Goal: Check status

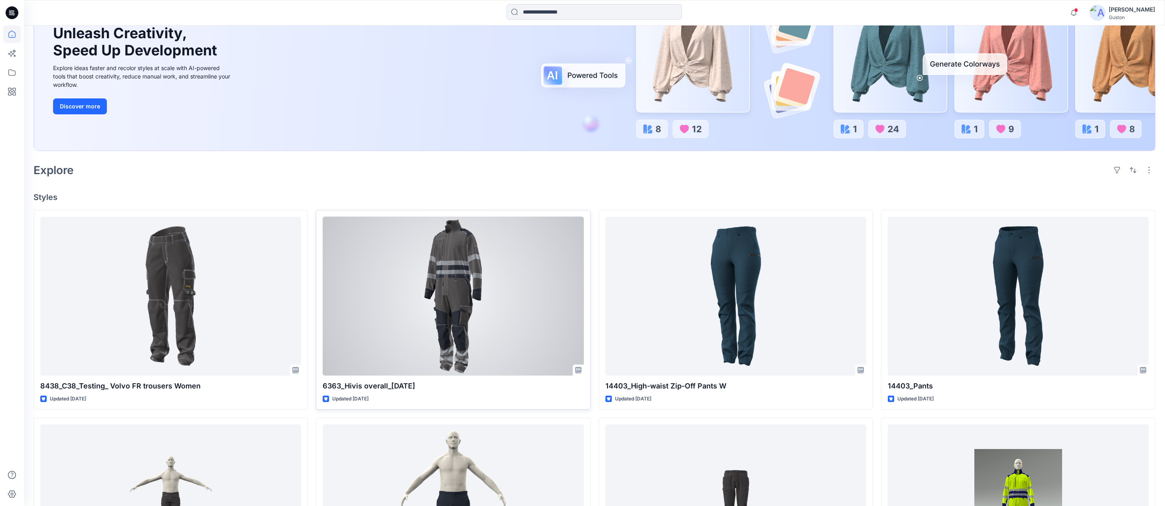
scroll to position [199, 0]
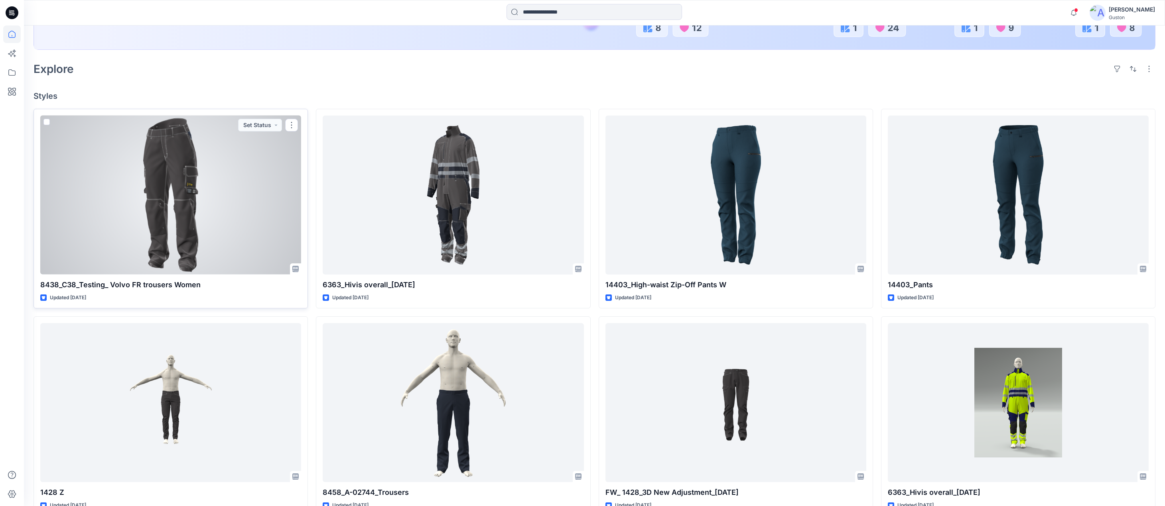
click at [189, 178] on div at bounding box center [170, 195] width 261 height 159
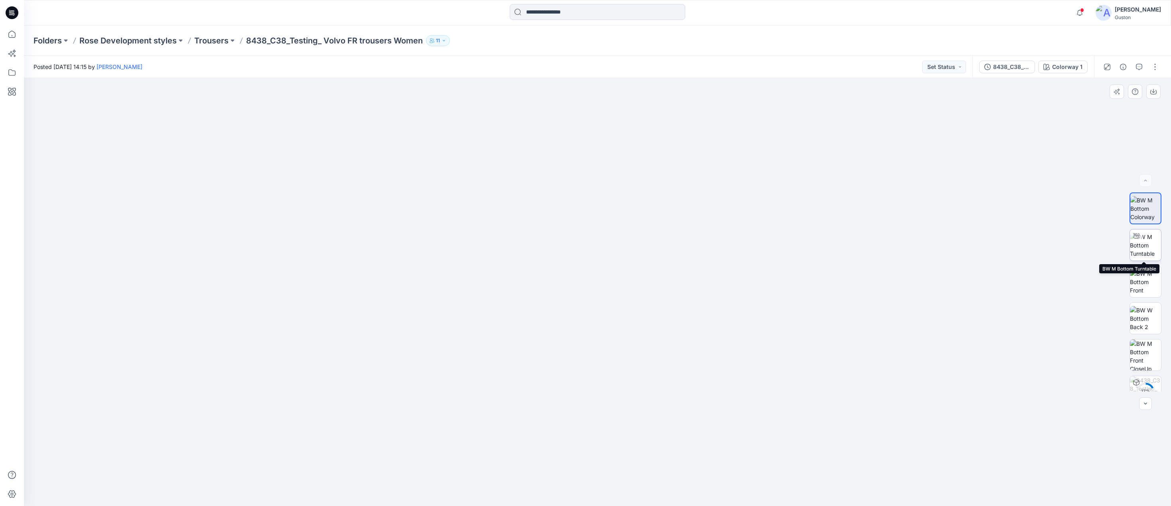
click at [1148, 252] on img at bounding box center [1145, 245] width 31 height 25
drag, startPoint x: 651, startPoint y: 467, endPoint x: 672, endPoint y: 445, distance: 31.0
click at [672, 445] on div at bounding box center [597, 292] width 1147 height 428
click at [893, 349] on div at bounding box center [597, 292] width 1147 height 428
drag, startPoint x: 810, startPoint y: 316, endPoint x: 822, endPoint y: 220, distance: 96.8
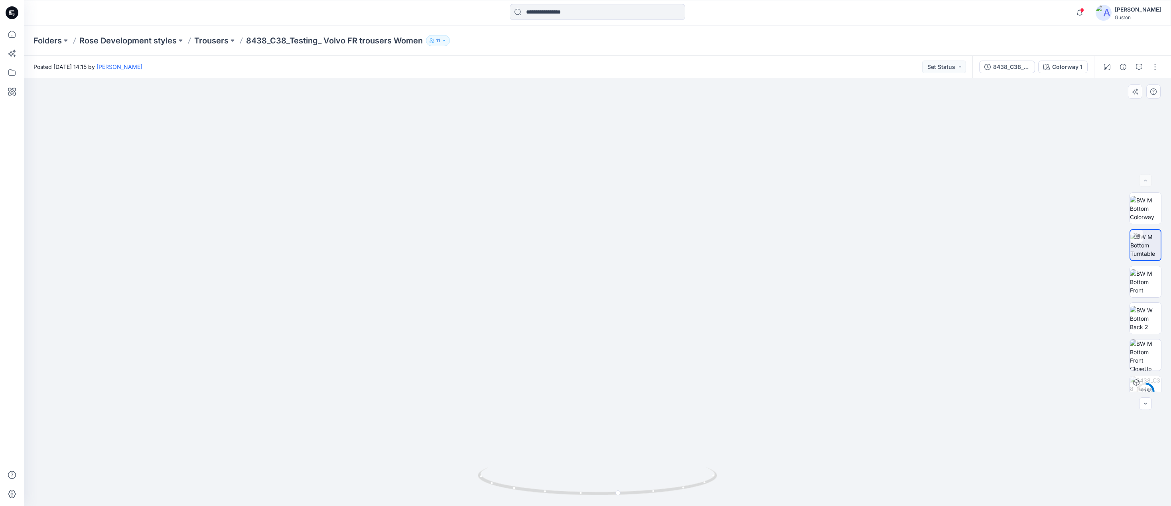
click at [822, 220] on img at bounding box center [634, 46] width 1221 height 921
drag, startPoint x: 624, startPoint y: 494, endPoint x: 551, endPoint y: 402, distance: 118.1
click at [538, 475] on icon at bounding box center [598, 483] width 241 height 30
drag, startPoint x: 512, startPoint y: 215, endPoint x: 567, endPoint y: 255, distance: 68.5
click at [563, 240] on img at bounding box center [597, 254] width 574 height 506
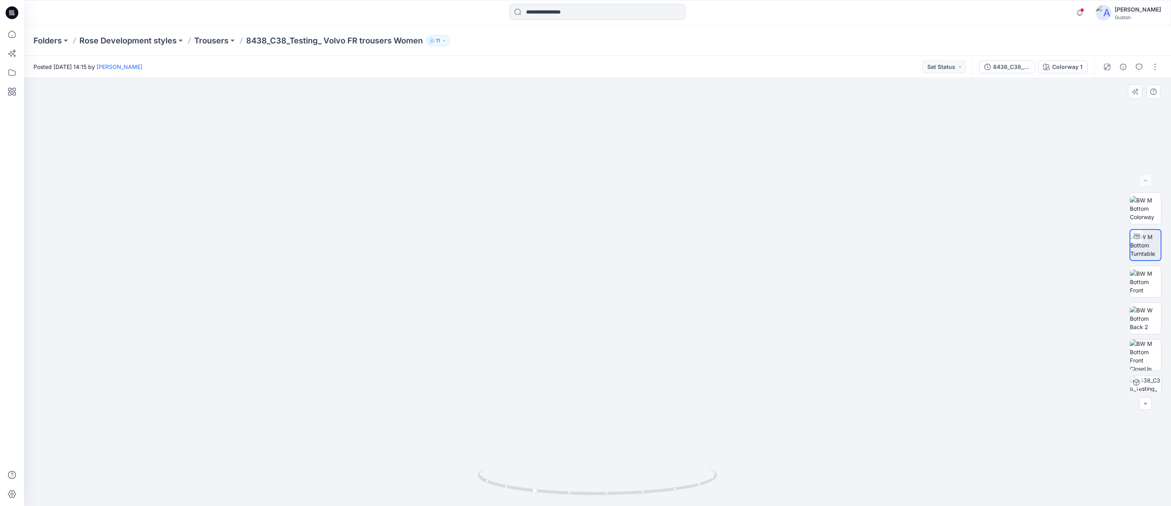
drag, startPoint x: 530, startPoint y: 337, endPoint x: 672, endPoint y: 351, distance: 142.7
click at [672, 351] on img at bounding box center [634, 142] width 1221 height 728
drag, startPoint x: 538, startPoint y: 493, endPoint x: 602, endPoint y: 485, distance: 64.7
click at [602, 485] on icon at bounding box center [598, 483] width 241 height 30
click at [1072, 12] on icon "button" at bounding box center [1079, 13] width 15 height 16
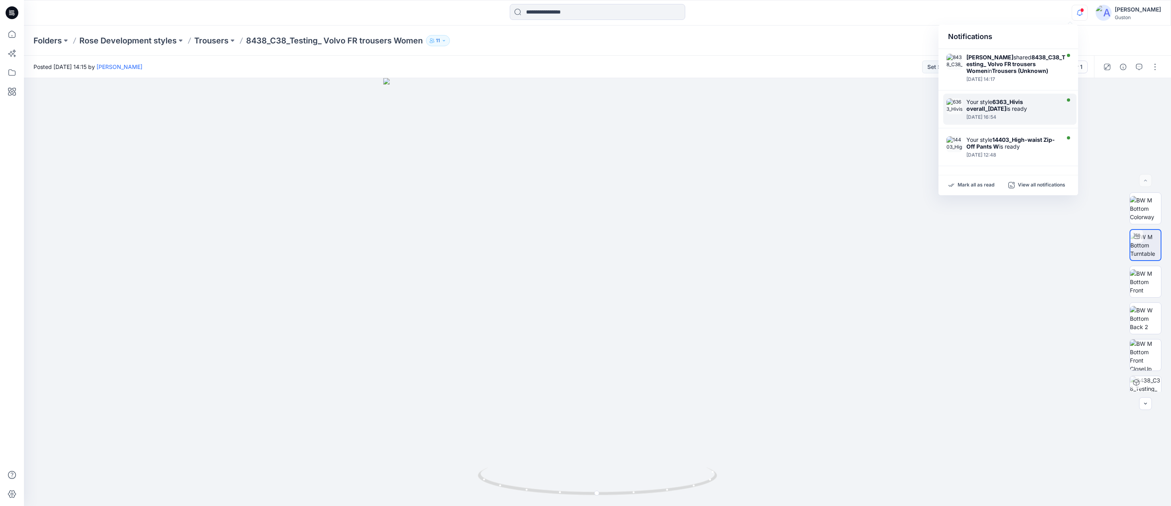
click at [1036, 120] on div "Your style 6363_Hivis overall_[DATE] is ready [DATE] 16:54" at bounding box center [1014, 109] width 96 height 22
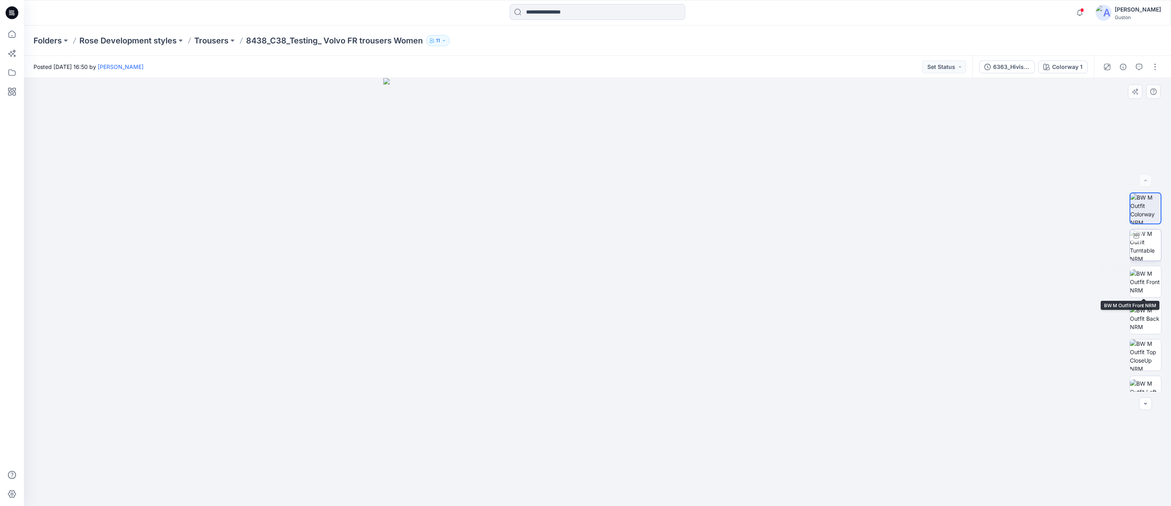
click at [1148, 249] on img at bounding box center [1145, 245] width 31 height 31
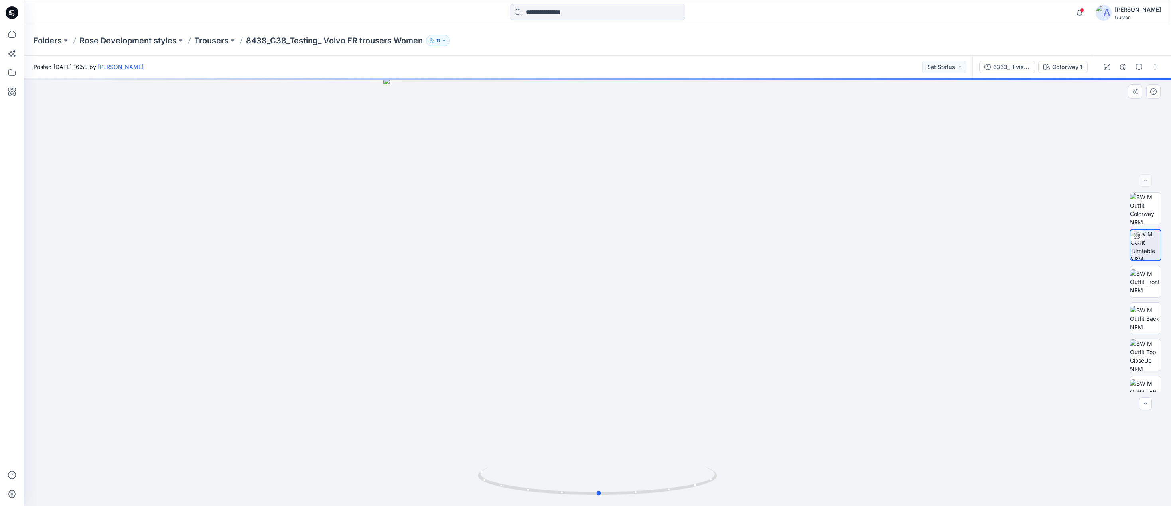
drag, startPoint x: 595, startPoint y: 495, endPoint x: 839, endPoint y: 361, distance: 278.0
click at [839, 361] on div at bounding box center [597, 292] width 1147 height 428
